Goal: Check status

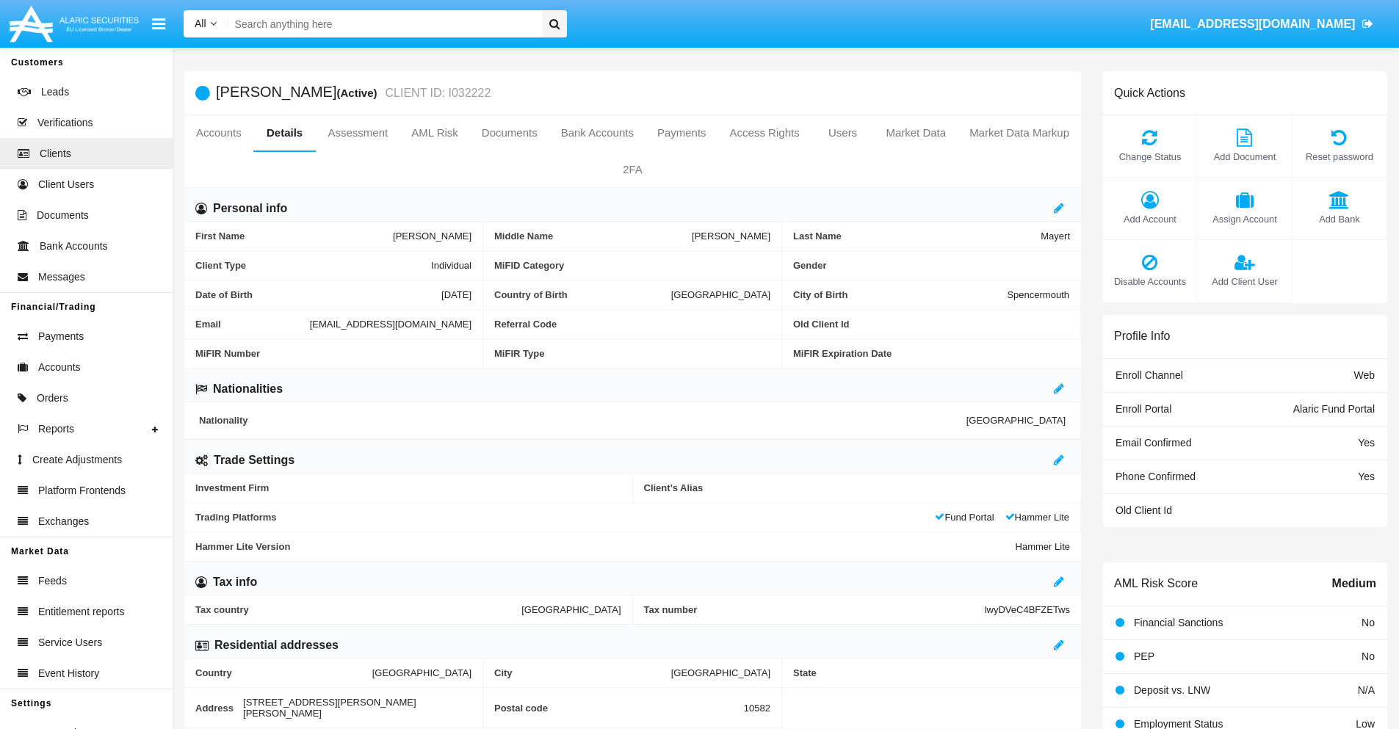
click at [218, 133] on link "Accounts" at bounding box center [218, 132] width 69 height 35
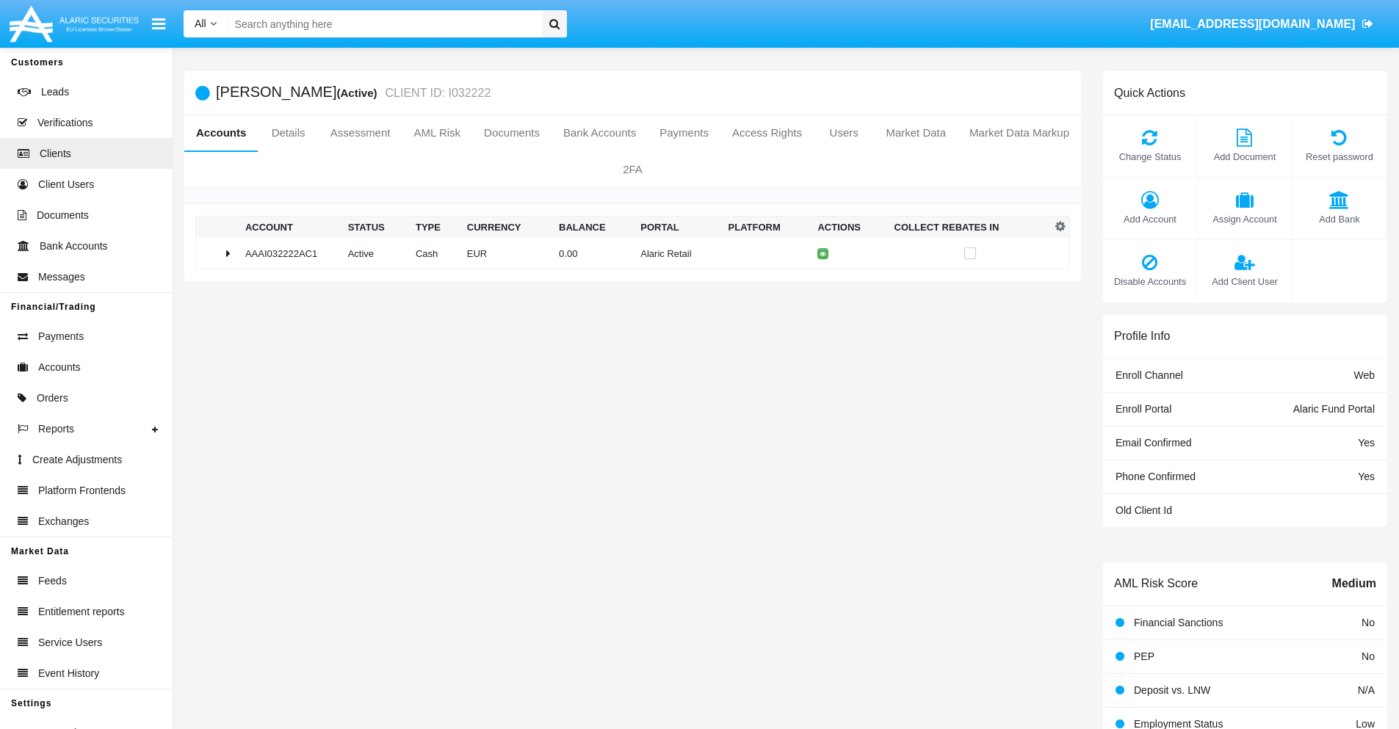
click at [627, 253] on td "0.00" at bounding box center [594, 254] width 82 height 32
click at [822, 284] on icon at bounding box center [825, 284] width 7 height 7
